Goal: Transaction & Acquisition: Purchase product/service

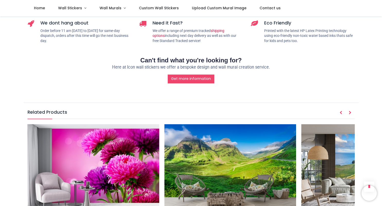
scroll to position [653, 0]
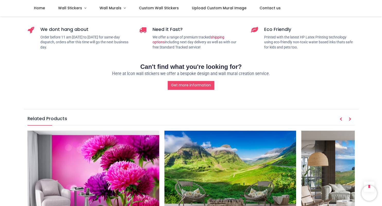
click at [229, 140] on img at bounding box center [230, 174] width 132 height 88
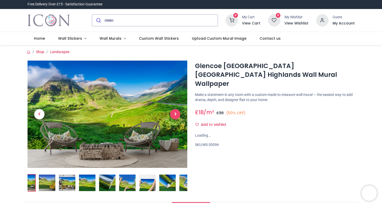
click at [178, 113] on span "Next" at bounding box center [175, 114] width 10 height 10
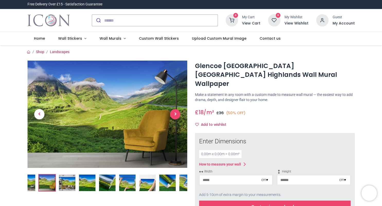
click at [178, 113] on span "Next" at bounding box center [175, 114] width 10 height 10
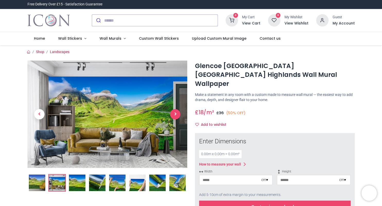
click at [177, 113] on span "Next" at bounding box center [175, 114] width 10 height 10
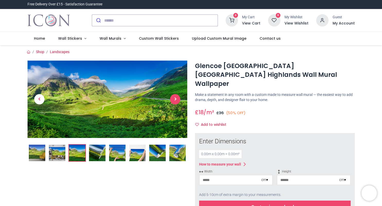
click at [177, 113] on link at bounding box center [175, 99] width 24 height 54
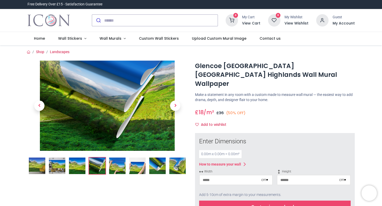
click at [176, 114] on link at bounding box center [175, 105] width 24 height 63
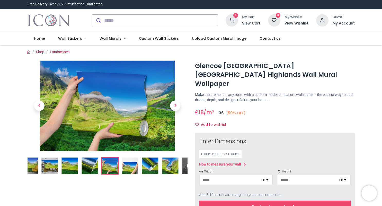
click at [176, 114] on link at bounding box center [175, 105] width 24 height 63
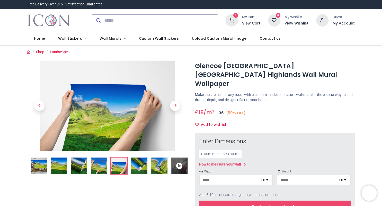
click at [176, 114] on link at bounding box center [175, 105] width 24 height 63
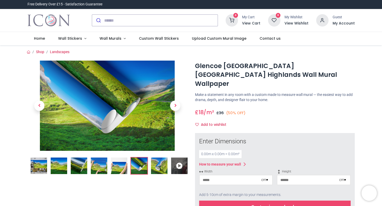
click at [176, 114] on link at bounding box center [175, 105] width 24 height 63
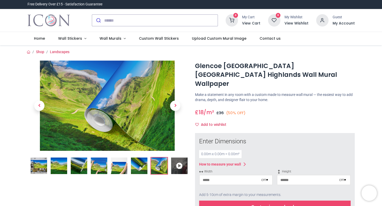
click at [176, 114] on link at bounding box center [175, 105] width 24 height 63
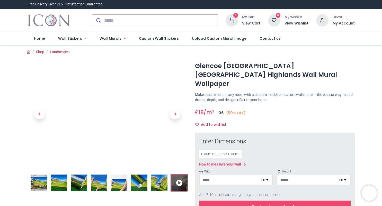
click at [176, 114] on span "Next" at bounding box center [175, 114] width 10 height 10
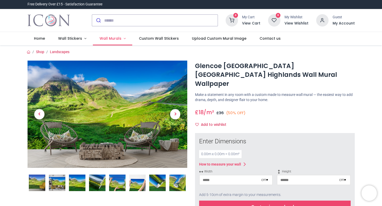
click at [100, 38] on span "Wall Murals" at bounding box center [111, 38] width 22 height 5
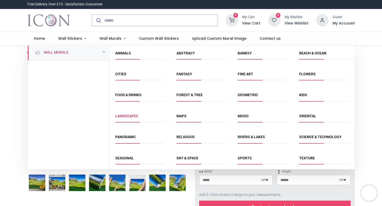
click at [129, 116] on link "Landscapes" at bounding box center [126, 116] width 23 height 4
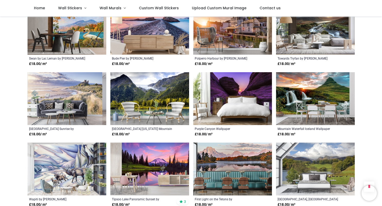
scroll to position [454, 0]
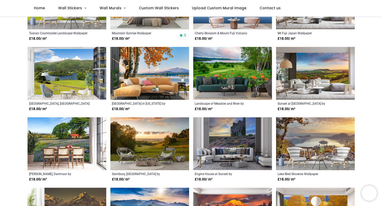
scroll to position [142, 0]
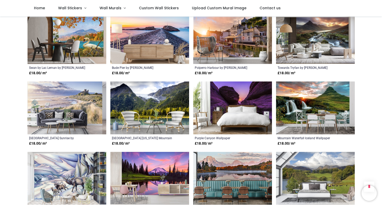
scroll to position [397, 0]
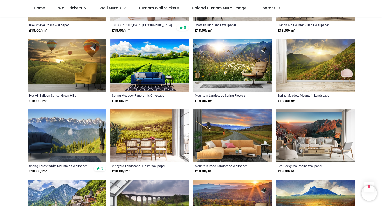
scroll to position [880, 0]
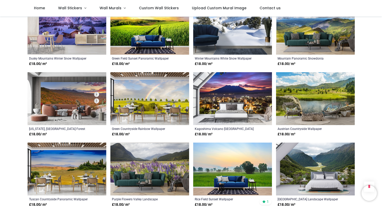
scroll to position [1278, 0]
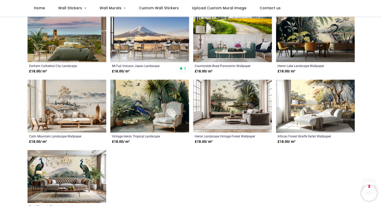
scroll to position [1477, 0]
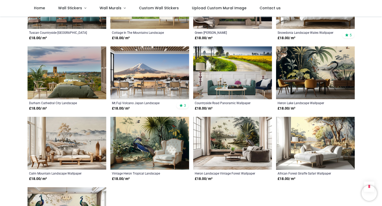
click at [309, 131] on img at bounding box center [315, 143] width 79 height 53
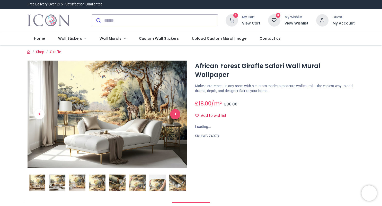
click at [174, 117] on span "Next" at bounding box center [175, 114] width 10 height 10
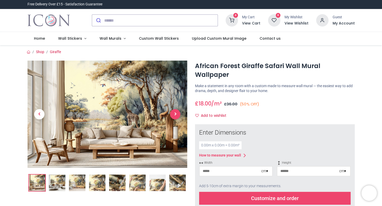
click at [174, 117] on span "Next" at bounding box center [175, 114] width 10 height 10
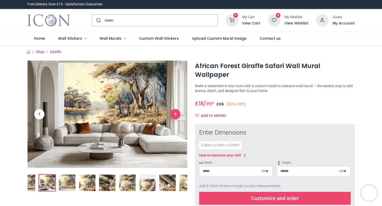
click at [174, 116] on span "Next" at bounding box center [175, 114] width 10 height 10
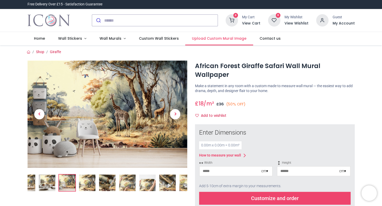
click at [199, 40] on span "Upload Custom Mural Image" at bounding box center [219, 38] width 55 height 5
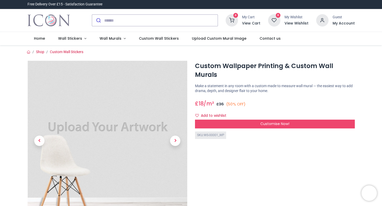
click at [112, 130] on img at bounding box center [108, 140] width 160 height 160
click at [124, 129] on img at bounding box center [108, 140] width 160 height 160
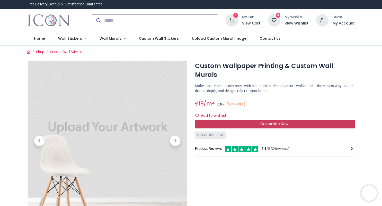
click at [237, 119] on div "Customise Now!" at bounding box center [275, 123] width 160 height 9
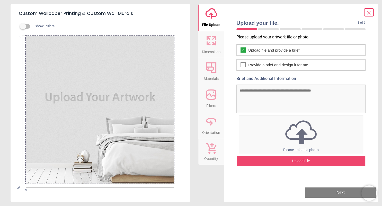
click at [115, 96] on div at bounding box center [100, 110] width 148 height 148
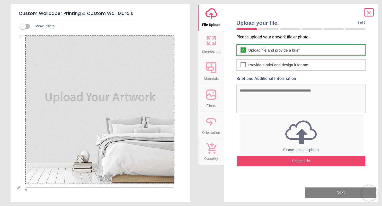
click at [267, 50] on span "Upload file and provide a brief" at bounding box center [273, 49] width 51 height 5
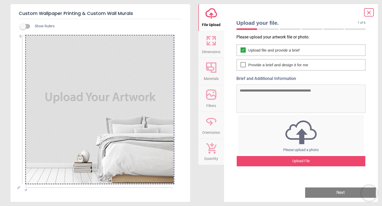
click at [299, 132] on img at bounding box center [301, 132] width 124 height 27
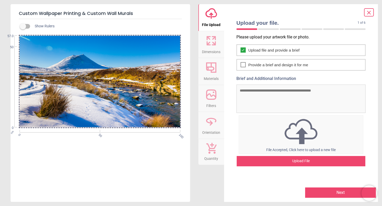
click at [319, 193] on button "Next" at bounding box center [340, 192] width 71 height 10
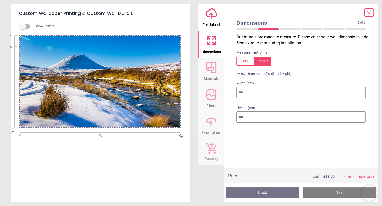
drag, startPoint x: 256, startPoint y: 94, endPoint x: 228, endPoint y: 94, distance: 27.8
click at [236, 94] on input "***" at bounding box center [300, 92] width 129 height 11
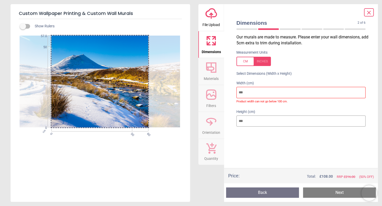
type input "*"
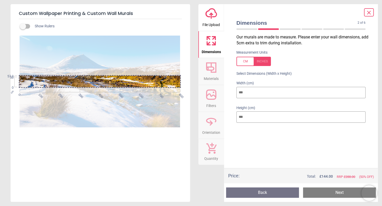
type input "***"
drag, startPoint x: 244, startPoint y: 117, endPoint x: 238, endPoint y: 117, distance: 5.9
click at [238, 117] on input "**" at bounding box center [300, 116] width 129 height 11
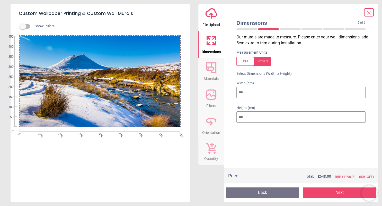
type input "***"
click at [323, 190] on button "Next" at bounding box center [339, 192] width 73 height 10
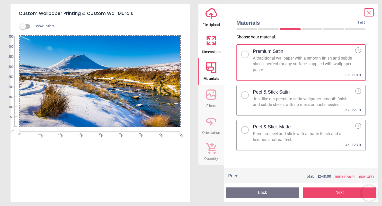
click at [90, 174] on div "Show Rulers cm 0 100 200 300 400 500 600 700 800 0 50 100 150 200 250 300 350 4…" at bounding box center [101, 110] width 180 height 183
click at [244, 94] on div at bounding box center [244, 94] width 3 height 3
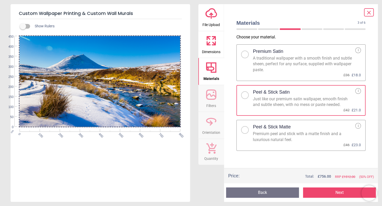
click at [327, 193] on button "Next" at bounding box center [339, 192] width 73 height 10
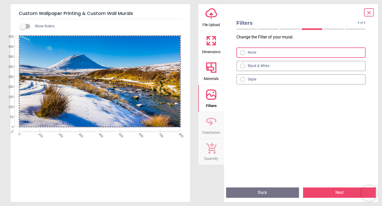
click at [325, 190] on button "Next" at bounding box center [339, 192] width 73 height 10
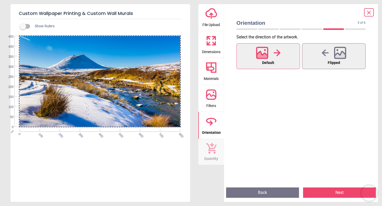
click at [325, 190] on button "Next" at bounding box center [339, 192] width 73 height 10
